Goal: Task Accomplishment & Management: Manage account settings

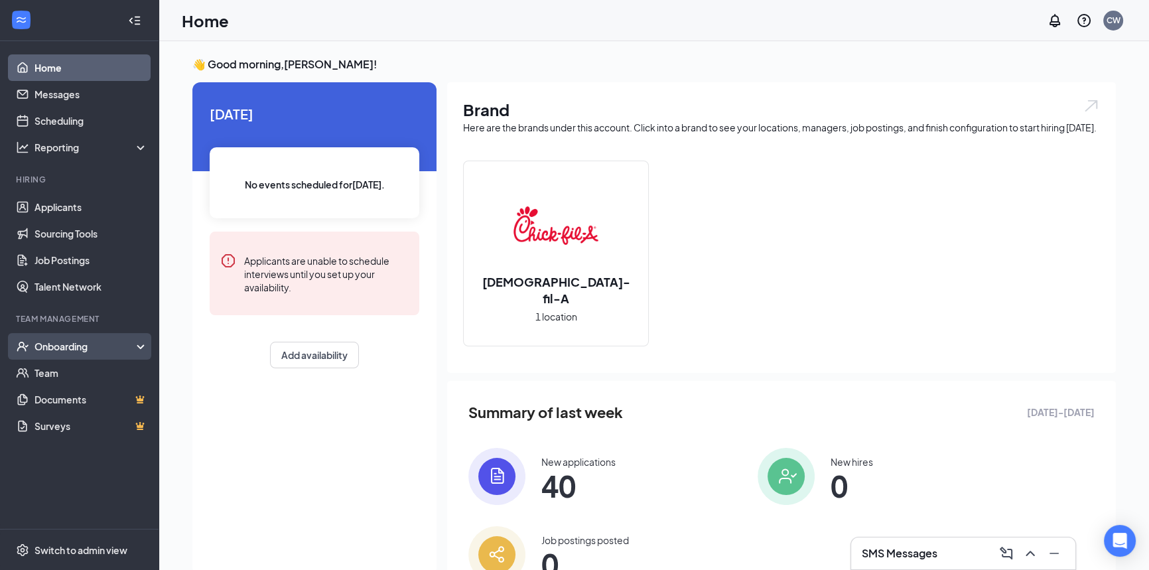
click at [50, 347] on div "Onboarding" at bounding box center [86, 346] width 102 height 13
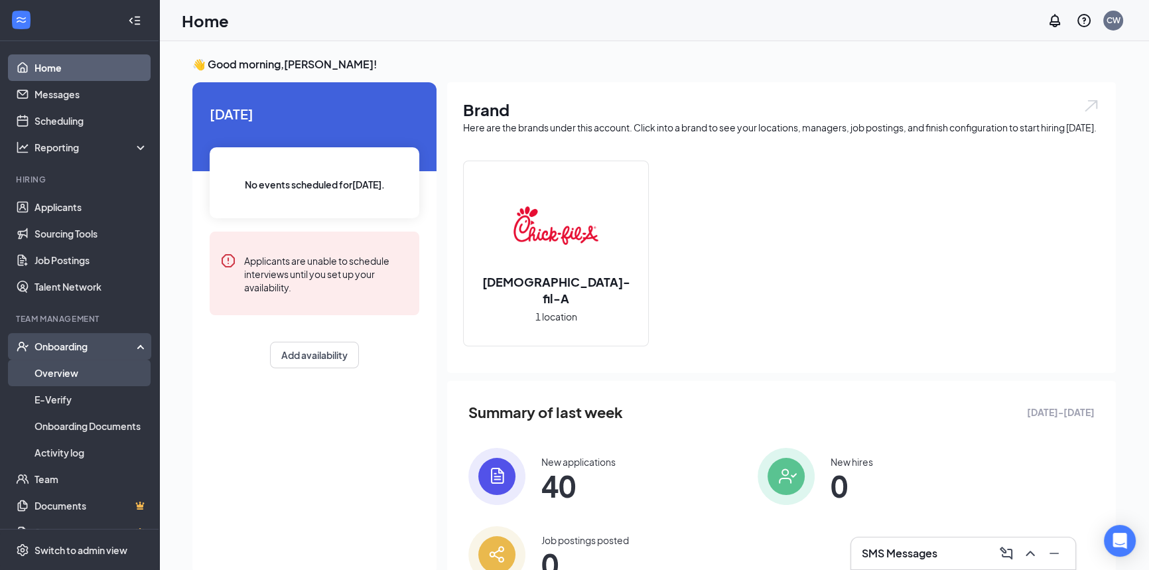
click at [58, 374] on link "Overview" at bounding box center [91, 373] width 113 height 27
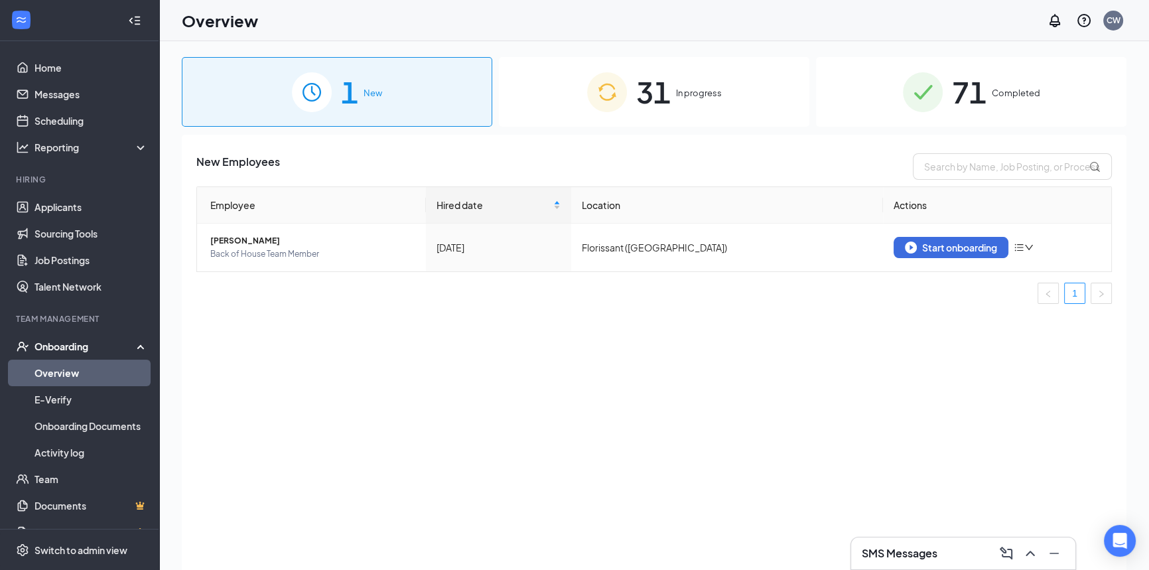
click at [716, 100] on span "In progress" at bounding box center [699, 92] width 46 height 13
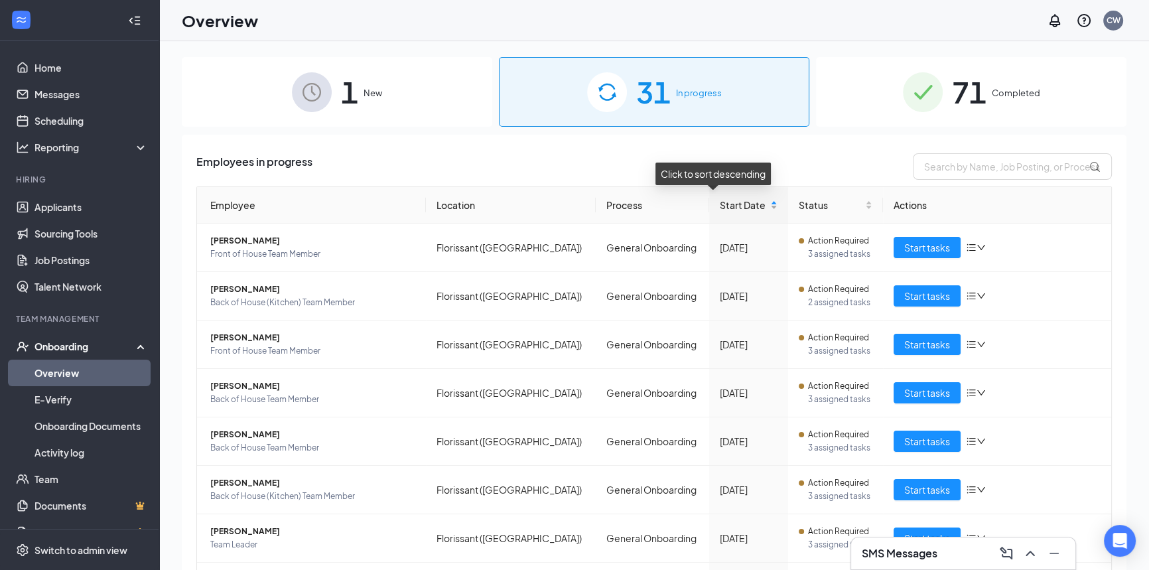
click at [720, 199] on span "Start Date" at bounding box center [743, 205] width 47 height 15
click at [909, 254] on span "Start tasks" at bounding box center [928, 247] width 46 height 15
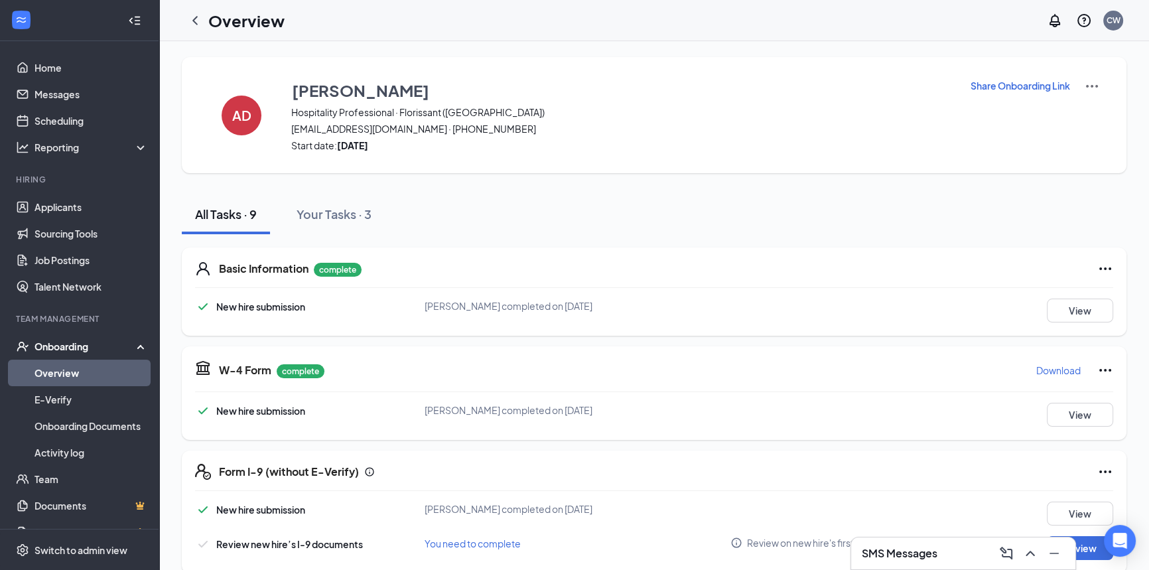
click at [921, 552] on h3 "SMS Messages" at bounding box center [900, 553] width 76 height 15
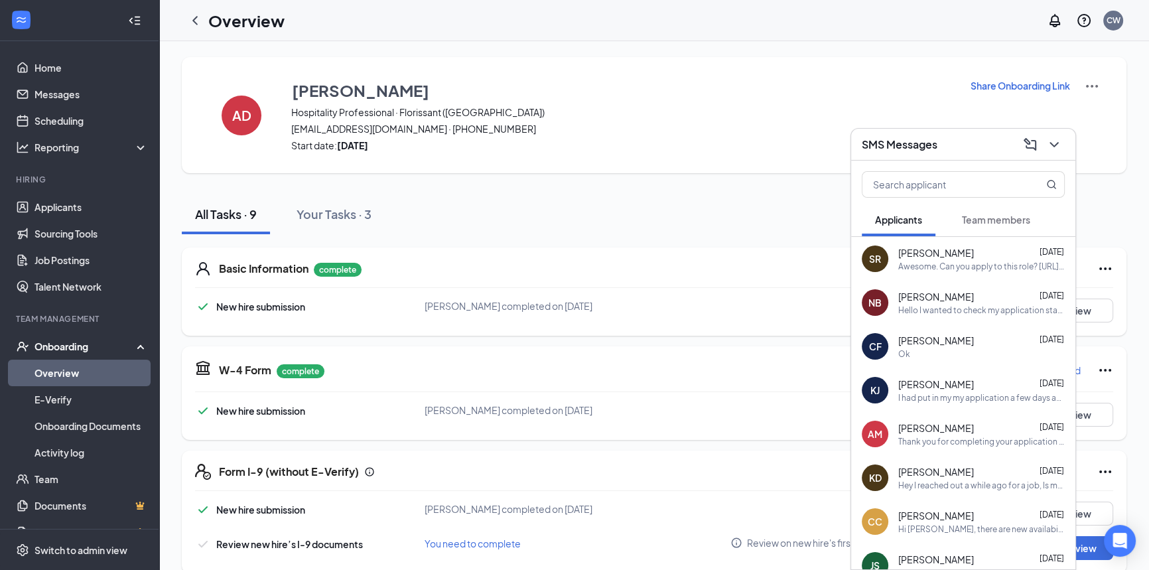
click at [924, 263] on div "Awesome. Can you apply to this role? [URL][DOMAIN_NAME][DEMOGRAPHIC_DATA][DOMAI…" at bounding box center [982, 266] width 167 height 11
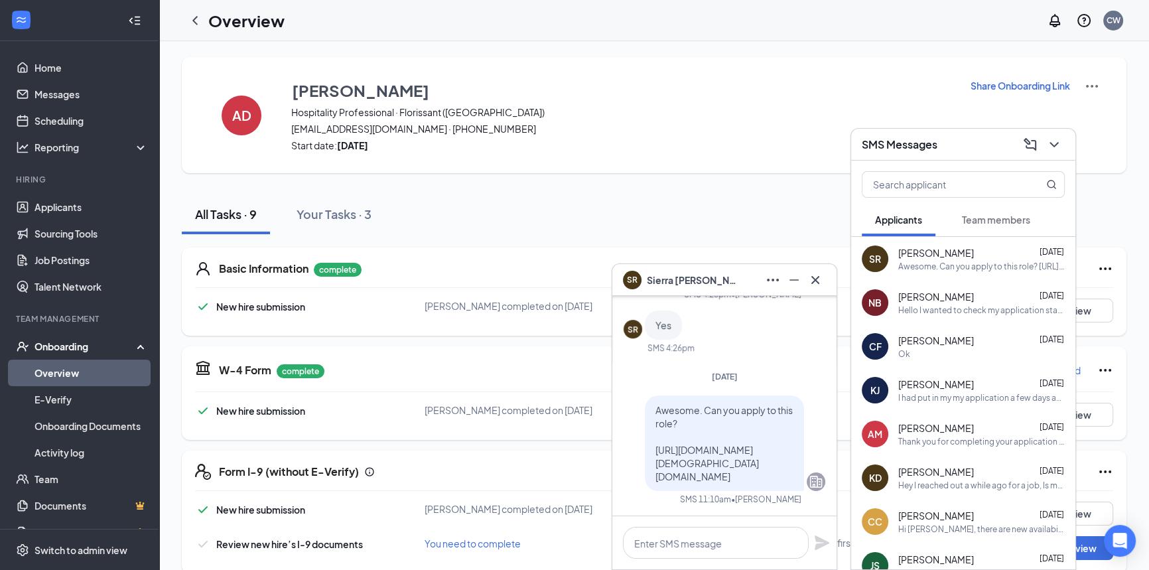
click at [975, 301] on div "[PERSON_NAME] [DATE]" at bounding box center [982, 296] width 167 height 13
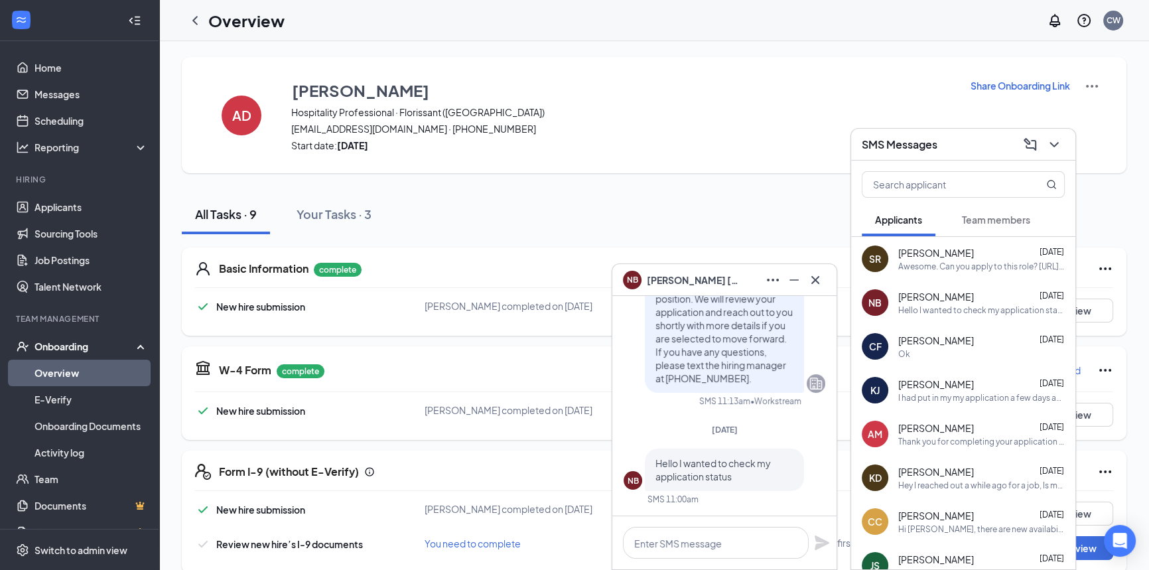
click at [954, 340] on span "[PERSON_NAME]" at bounding box center [937, 340] width 76 height 13
